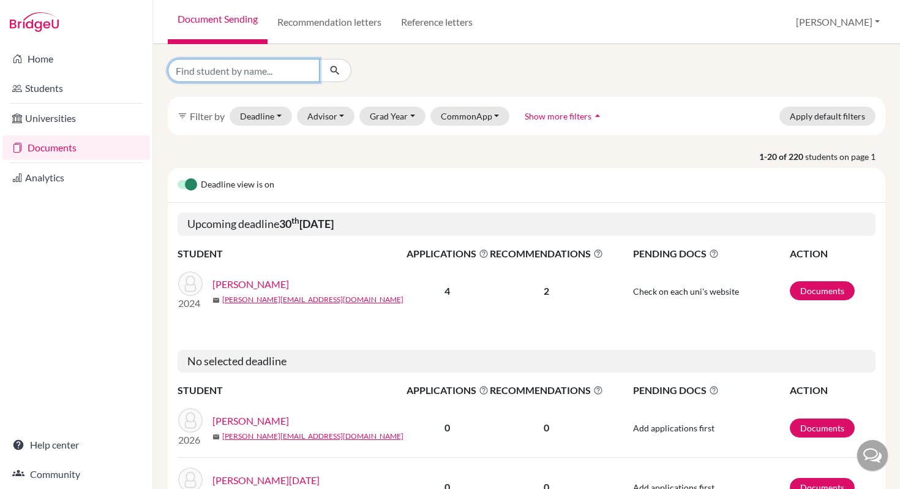
click at [192, 74] on input "Find student by name..." at bounding box center [244, 70] width 152 height 23
type input "[PERSON_NAME]"
click button "submit" at bounding box center [335, 70] width 32 height 23
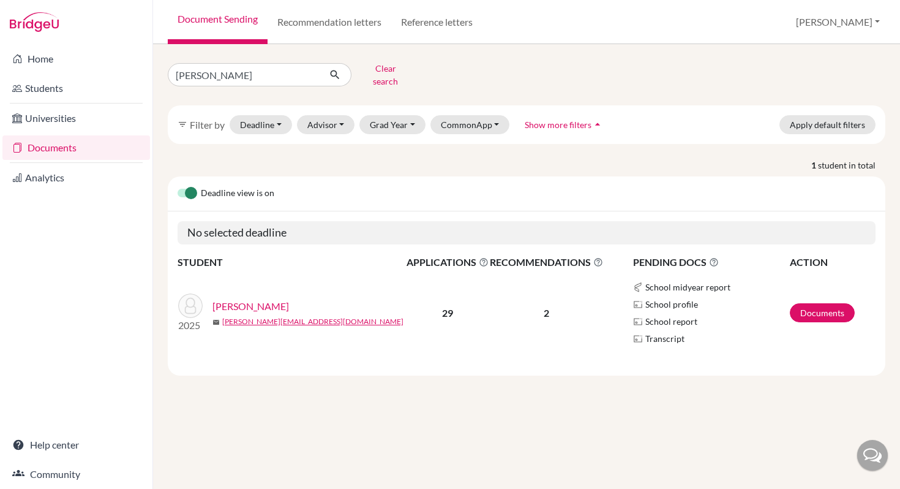
click at [241, 299] on link "[PERSON_NAME]" at bounding box center [250, 306] width 77 height 15
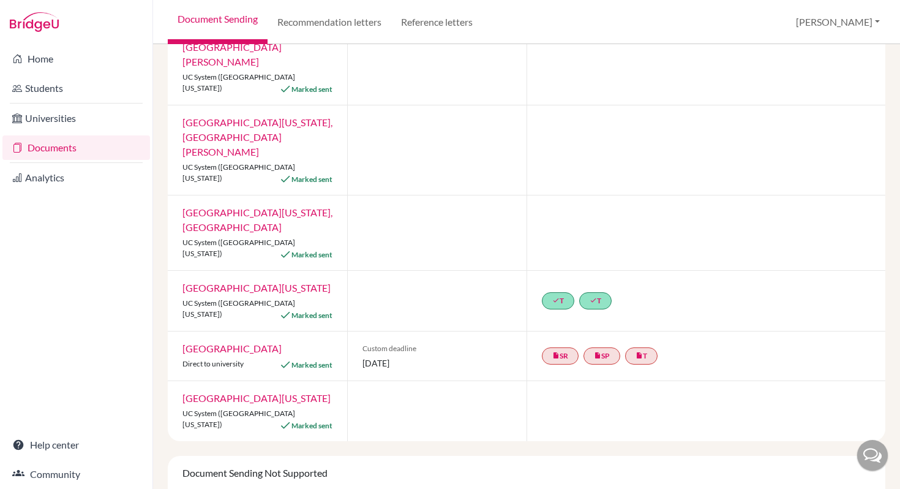
scroll to position [1116, 0]
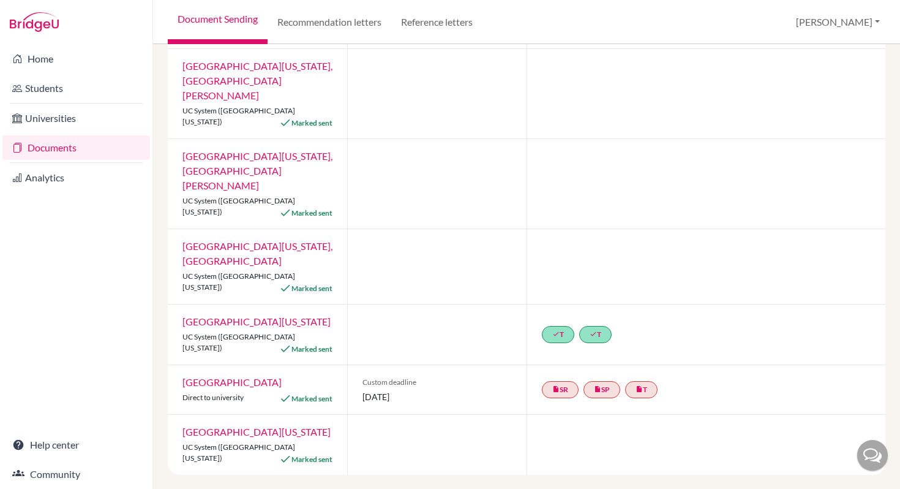
click at [210, 315] on link "University of California, Berkeley" at bounding box center [256, 321] width 148 height 12
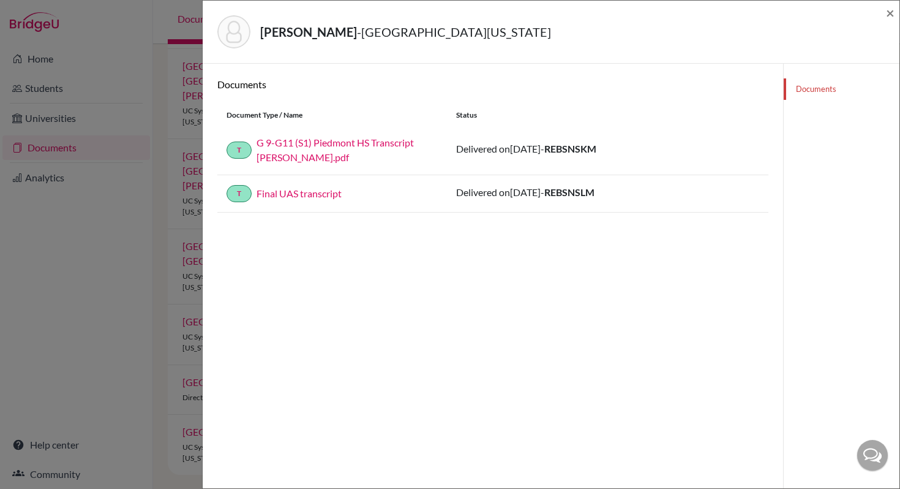
click at [291, 192] on link "Final UAS transcript" at bounding box center [299, 193] width 85 height 12
click at [274, 142] on link "G 9-G11 (S1) Piedmont HS Transcript Alicia Bernales.pdf" at bounding box center [335, 150] width 157 height 26
